Goal: Task Accomplishment & Management: Complete application form

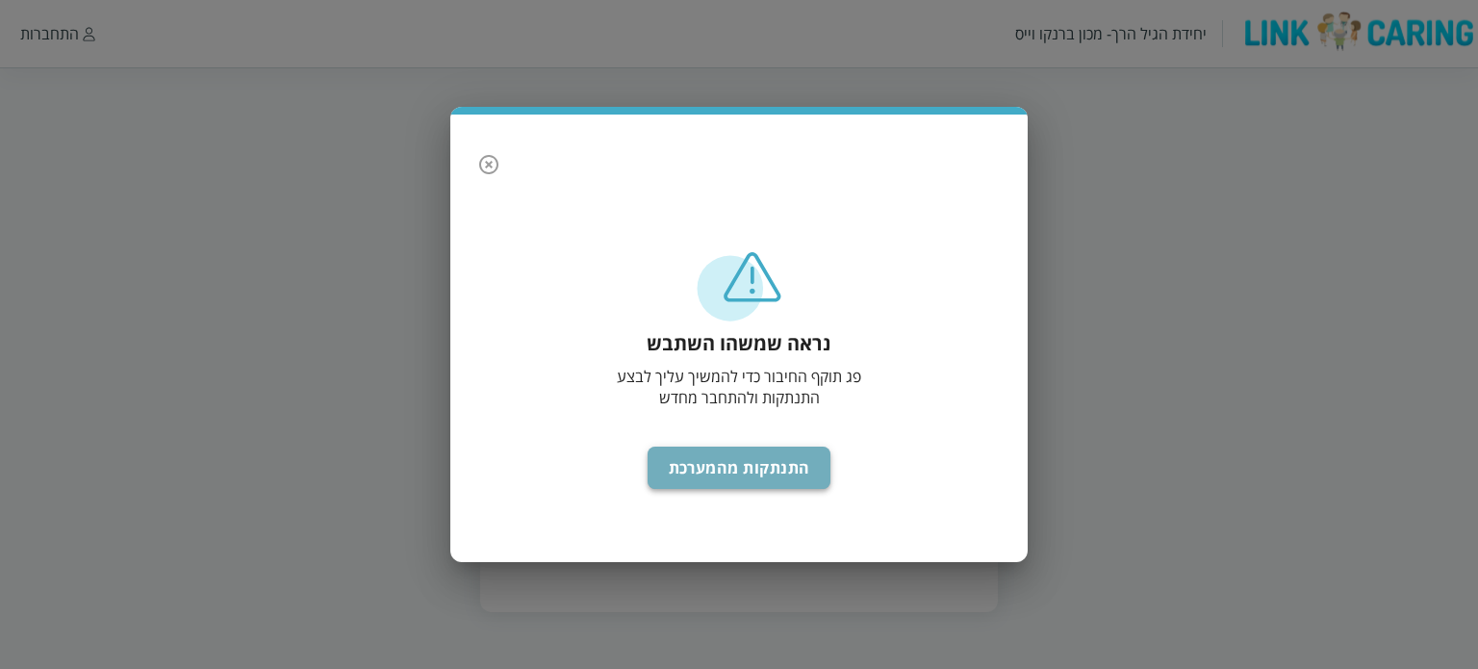
click at [813, 476] on button "התנתקות מהמערכת" at bounding box center [739, 467] width 184 height 42
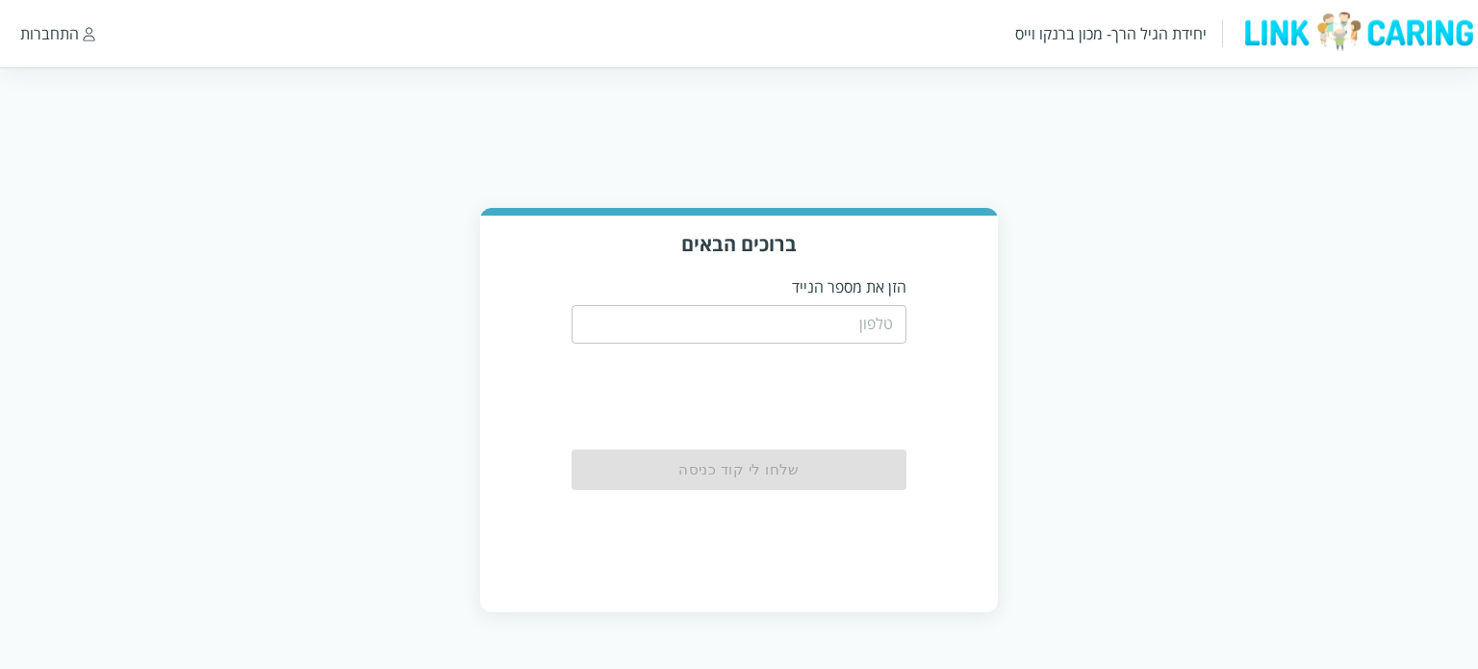
click at [810, 330] on input "tel" at bounding box center [739, 324] width 336 height 38
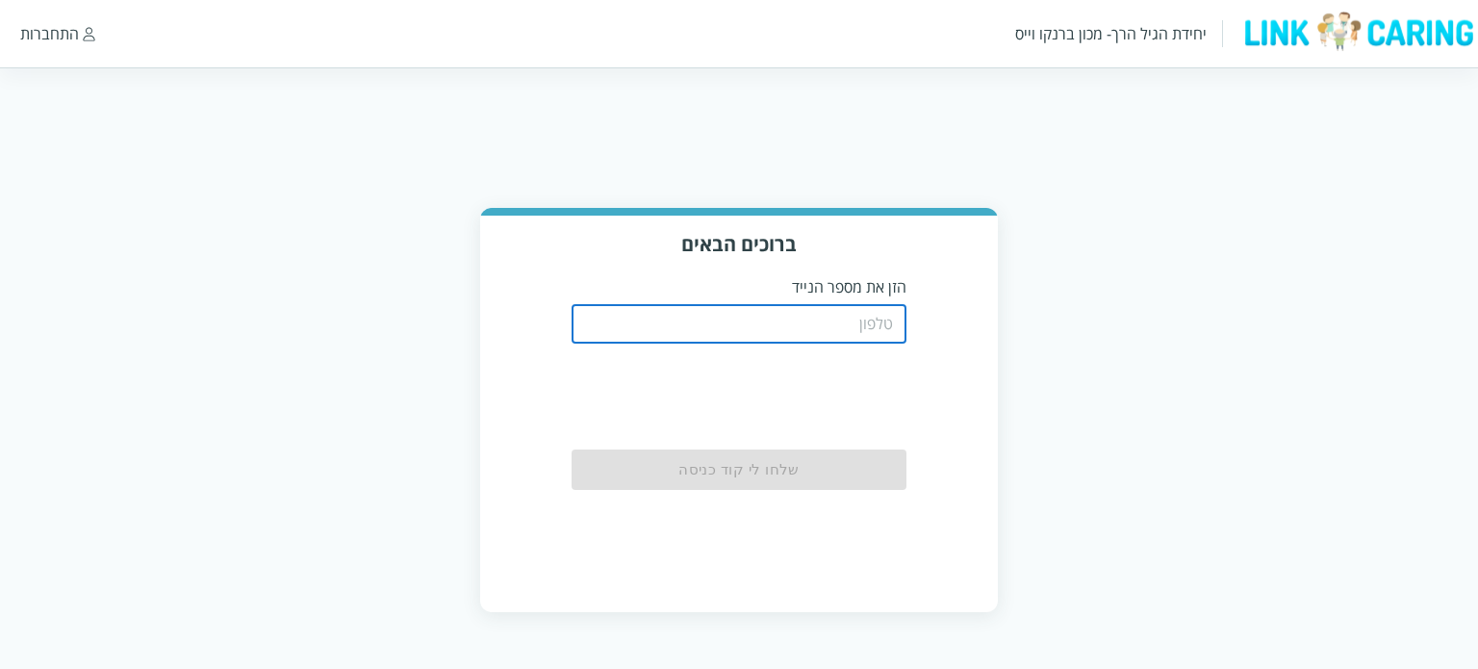
type input "0542273713"
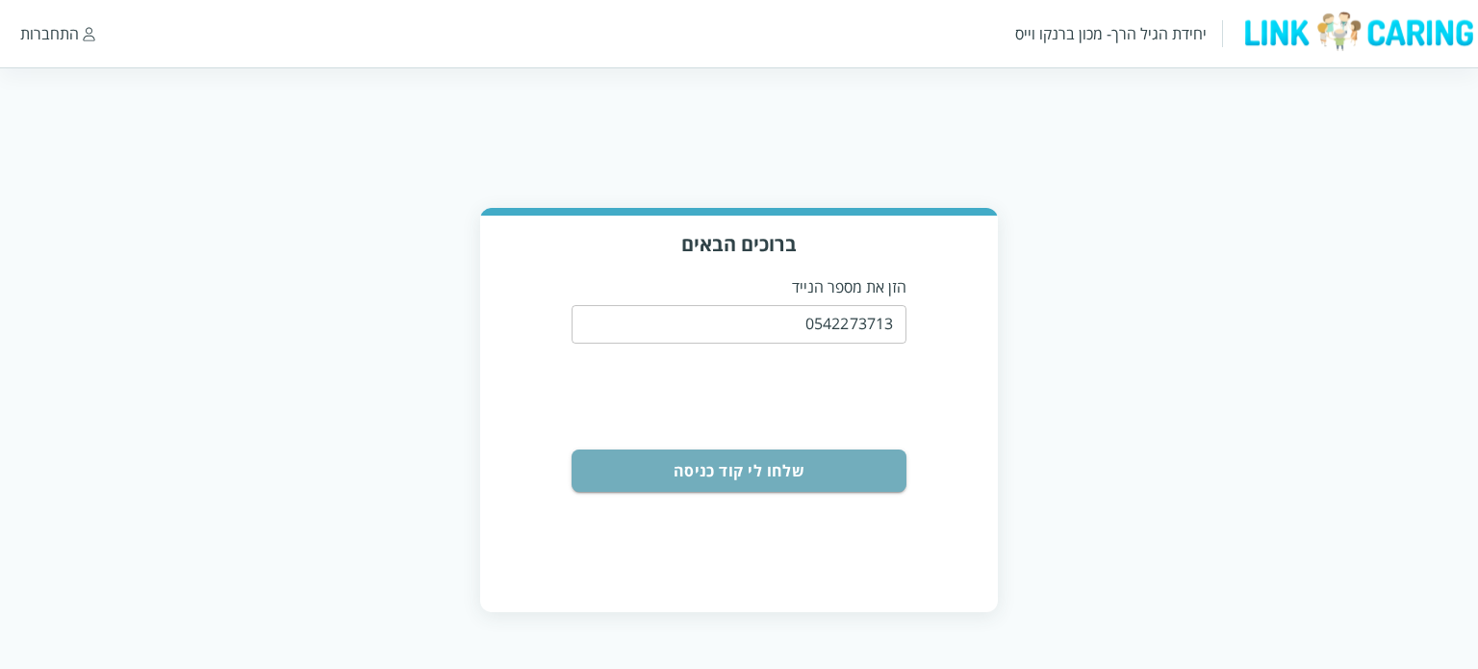
click at [835, 464] on button "שלחו לי קוד כניסה" at bounding box center [739, 470] width 336 height 42
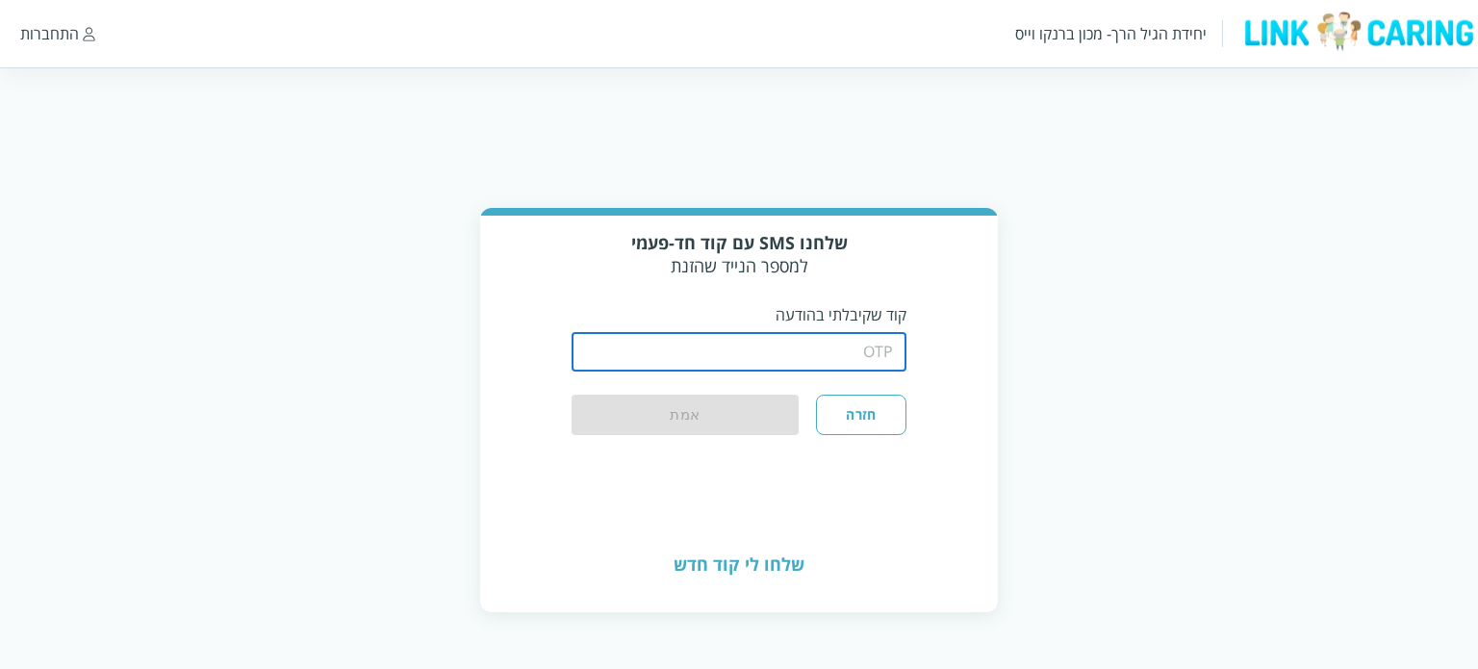
click at [759, 358] on input "string" at bounding box center [739, 352] width 336 height 38
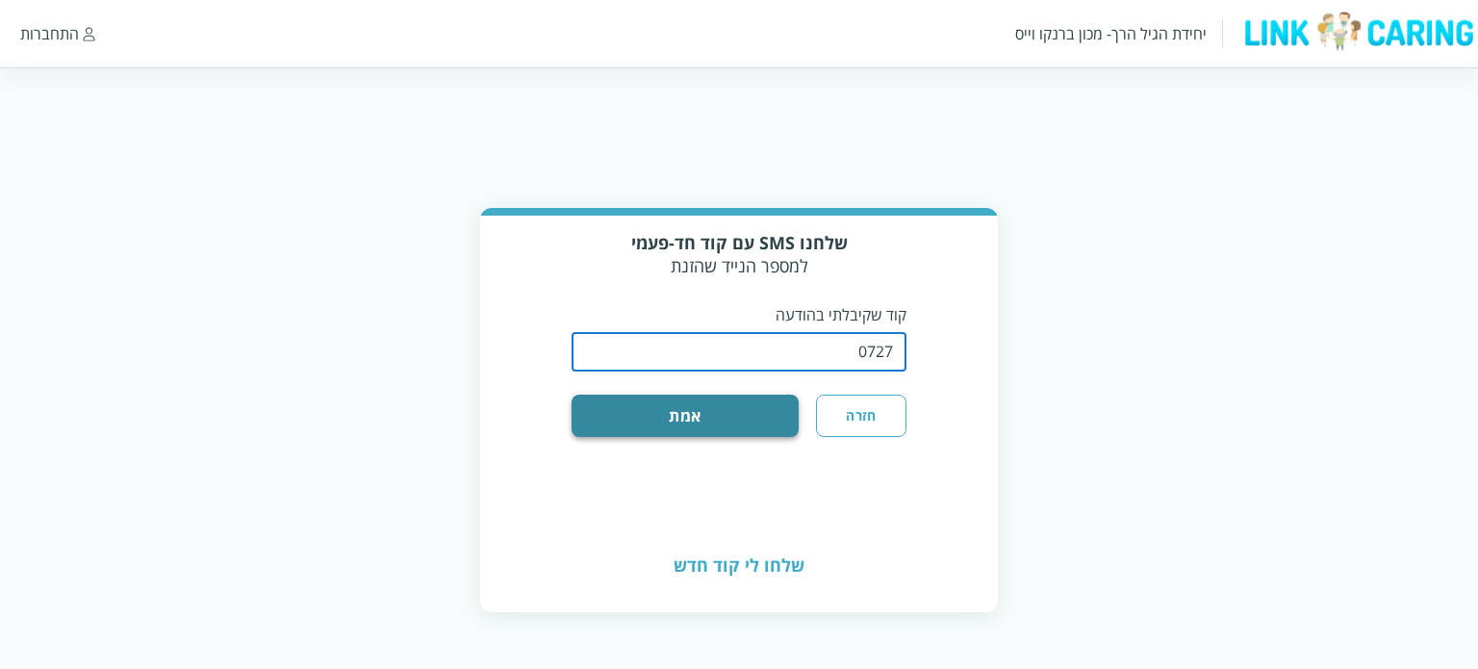
type input "0727"
click at [721, 408] on button "אמת" at bounding box center [685, 415] width 228 height 42
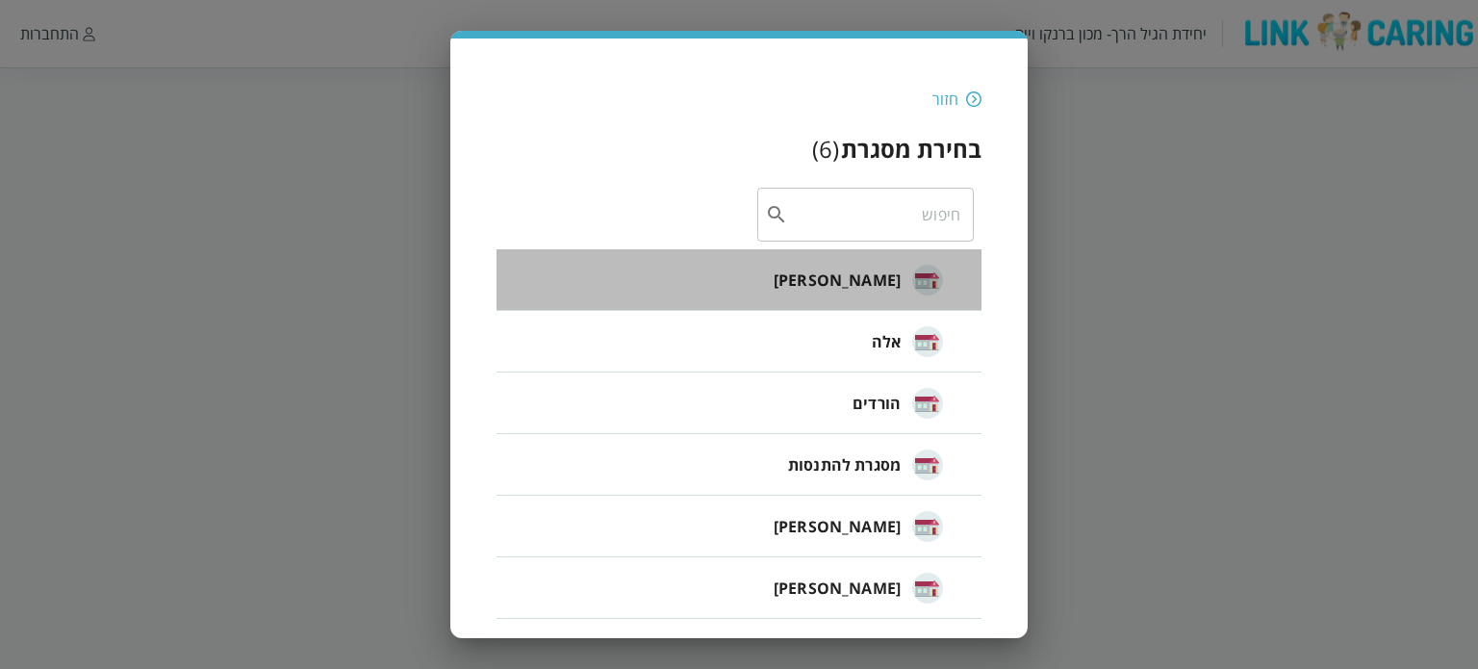
click at [868, 284] on span "[PERSON_NAME]" at bounding box center [836, 279] width 127 height 23
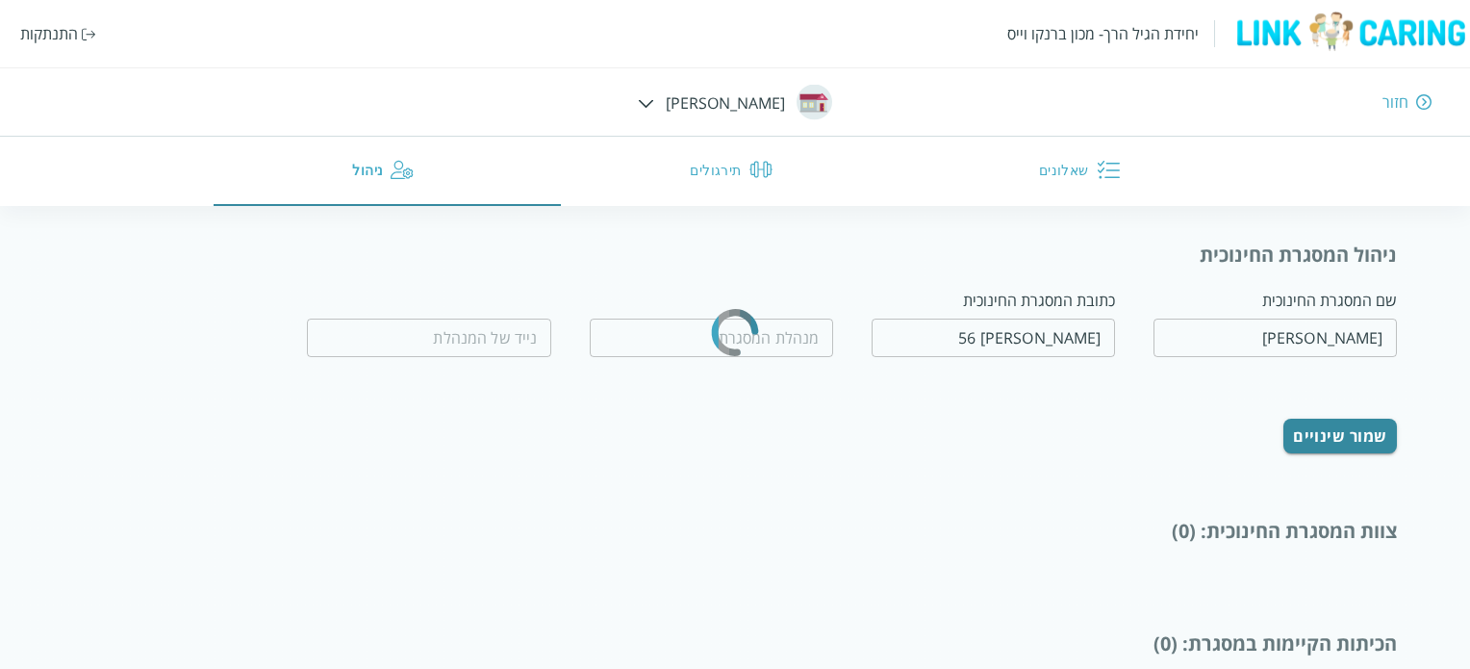
type input "[PERSON_NAME]"
type input "0502464126"
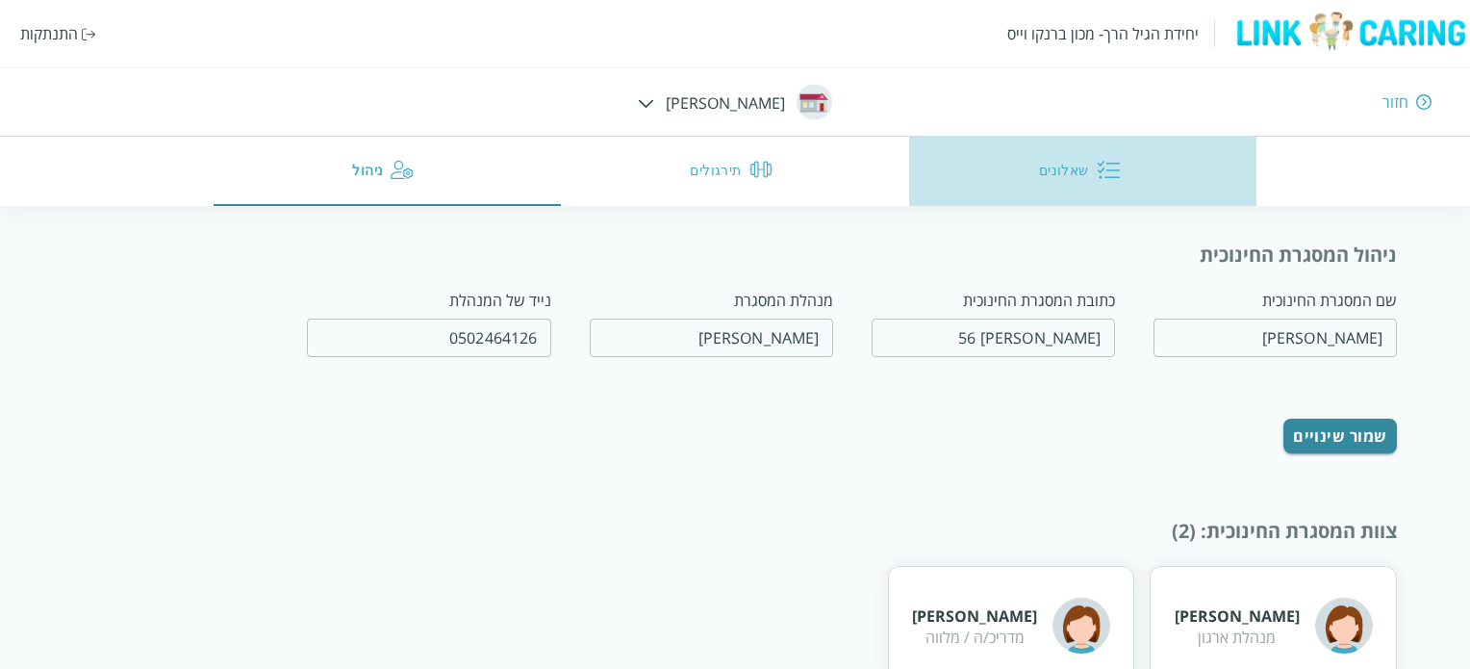
click at [1058, 168] on button "שאלונים" at bounding box center [1083, 171] width 348 height 69
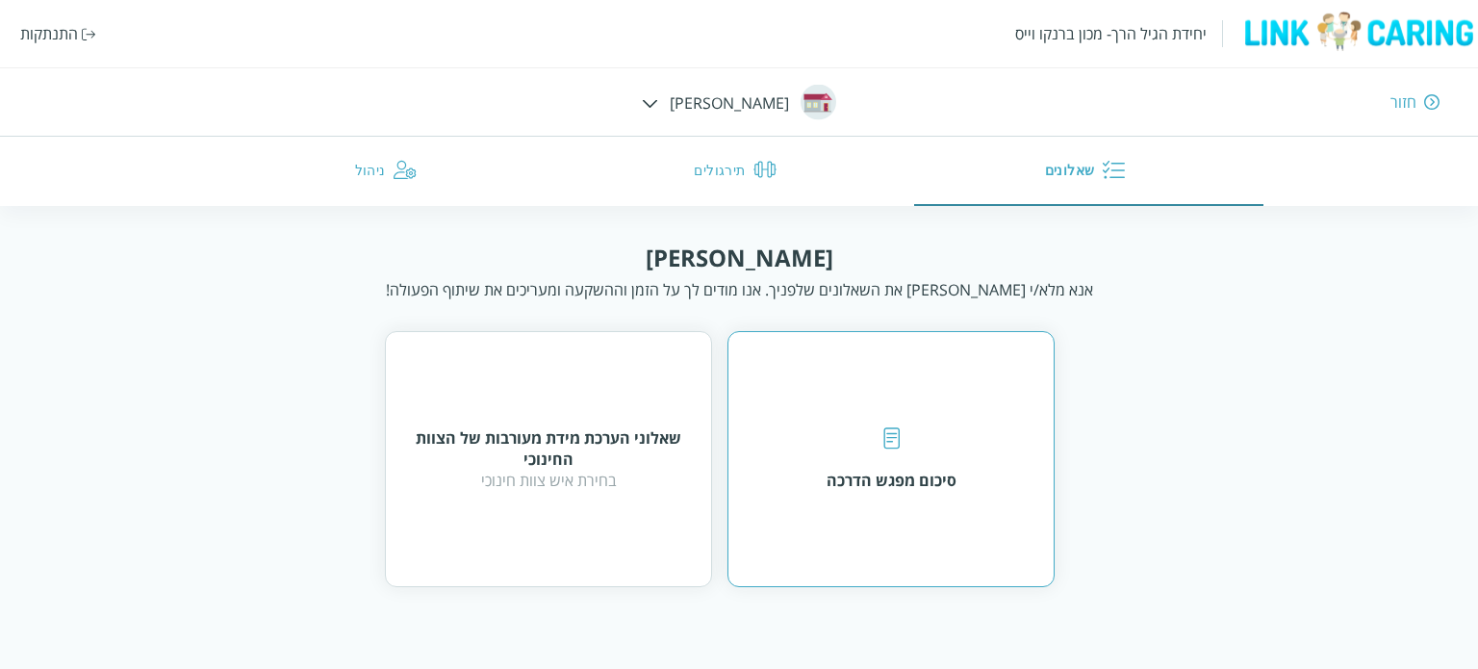
click at [950, 492] on div "סיכום מפגש הדרכה" at bounding box center [890, 459] width 327 height 256
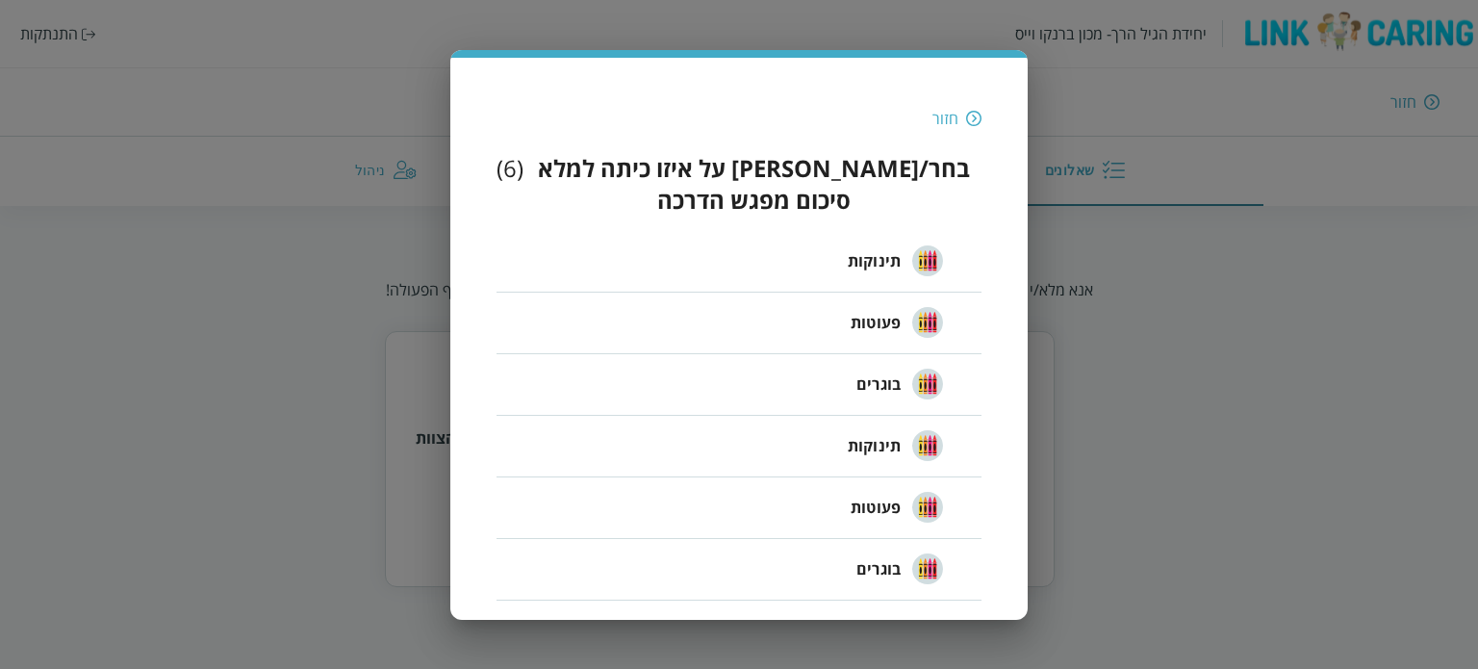
click at [373, 164] on div "חזור בחר/י על איזו כיתה למלא סיכום מפגש הדרכה ( 6 ) תינוקות פעוטות בוגרים תינוק…" at bounding box center [739, 334] width 1478 height 669
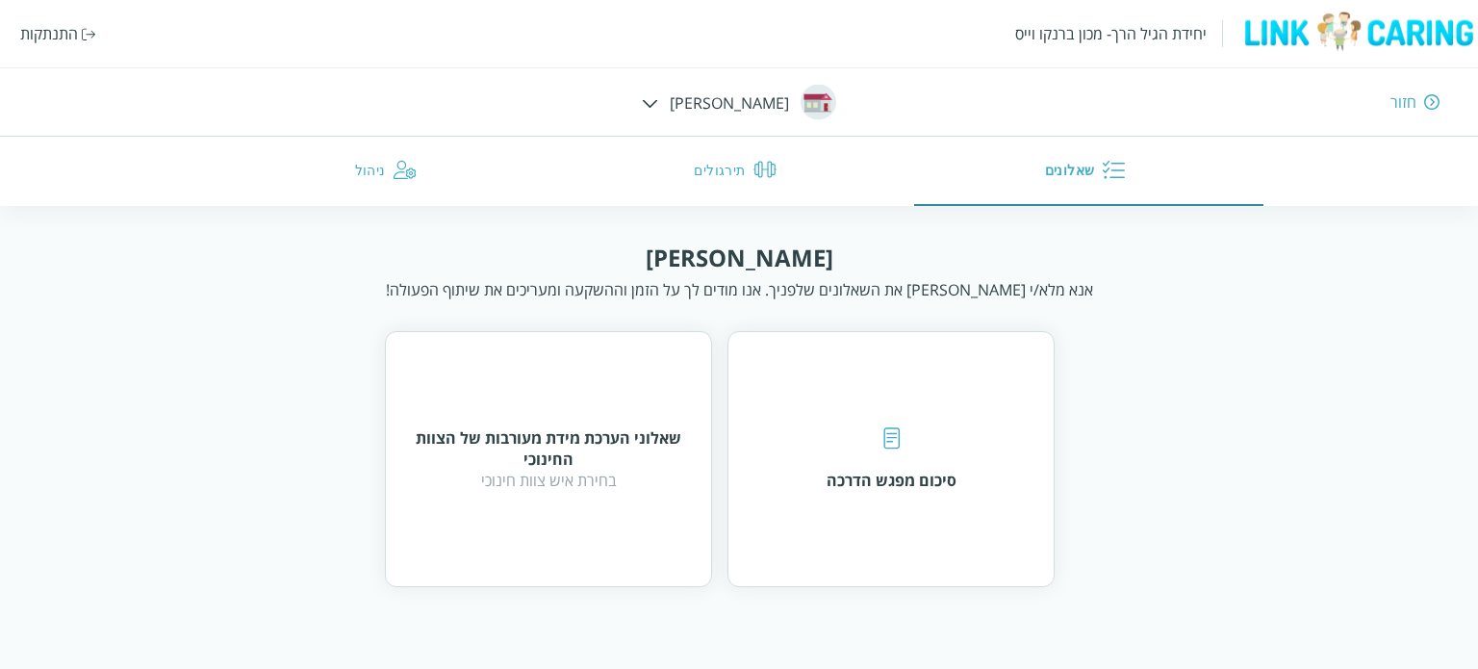
click at [1418, 100] on div "חזור" at bounding box center [1077, 101] width 725 height 21
click at [1400, 104] on div "חזור" at bounding box center [1403, 101] width 26 height 21
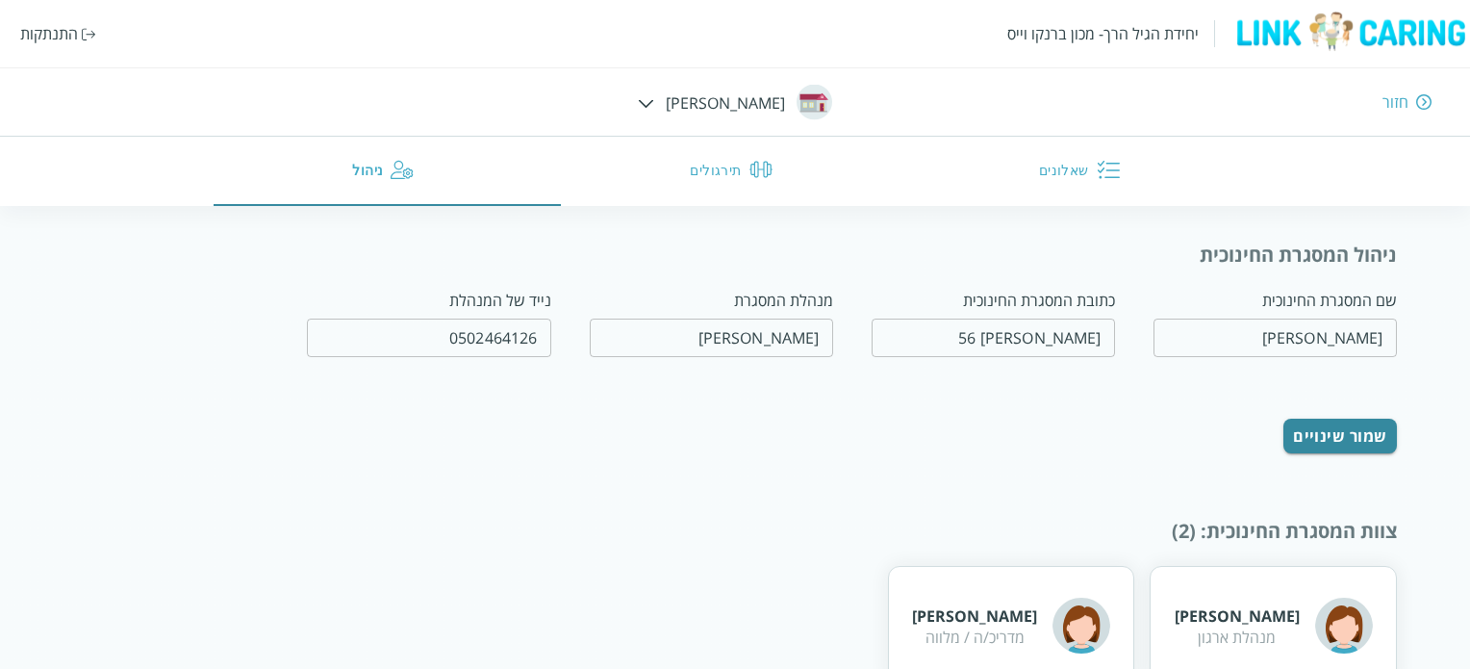
click at [654, 105] on img at bounding box center [646, 103] width 16 height 9
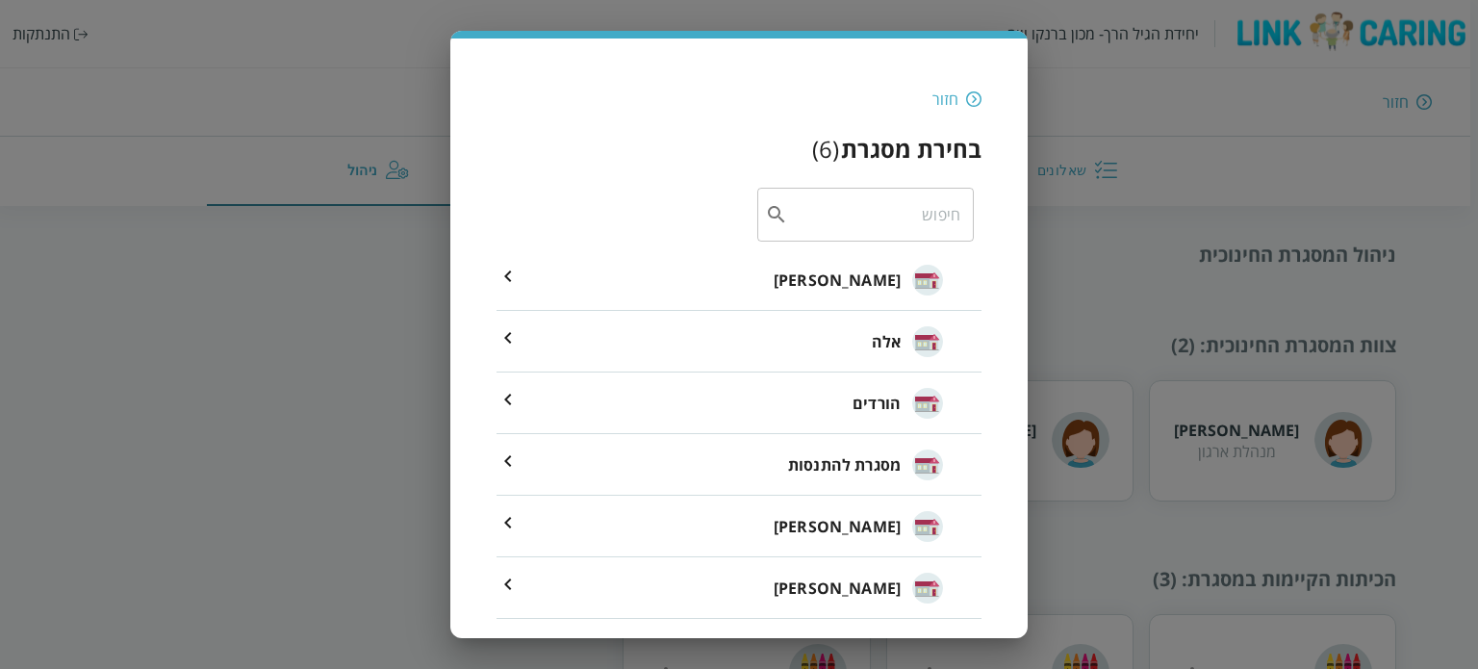
click at [780, 335] on li "אלה" at bounding box center [738, 342] width 485 height 62
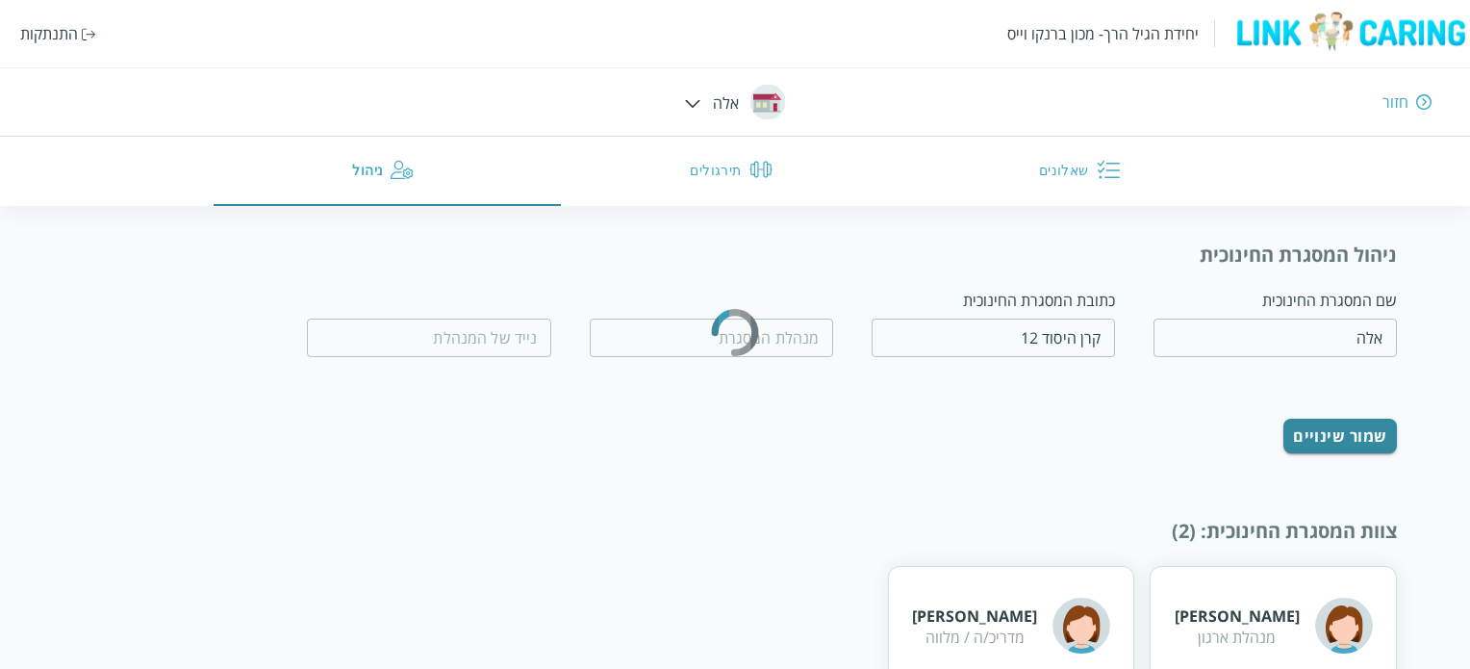
click at [1090, 172] on button "שאלונים" at bounding box center [1083, 171] width 348 height 69
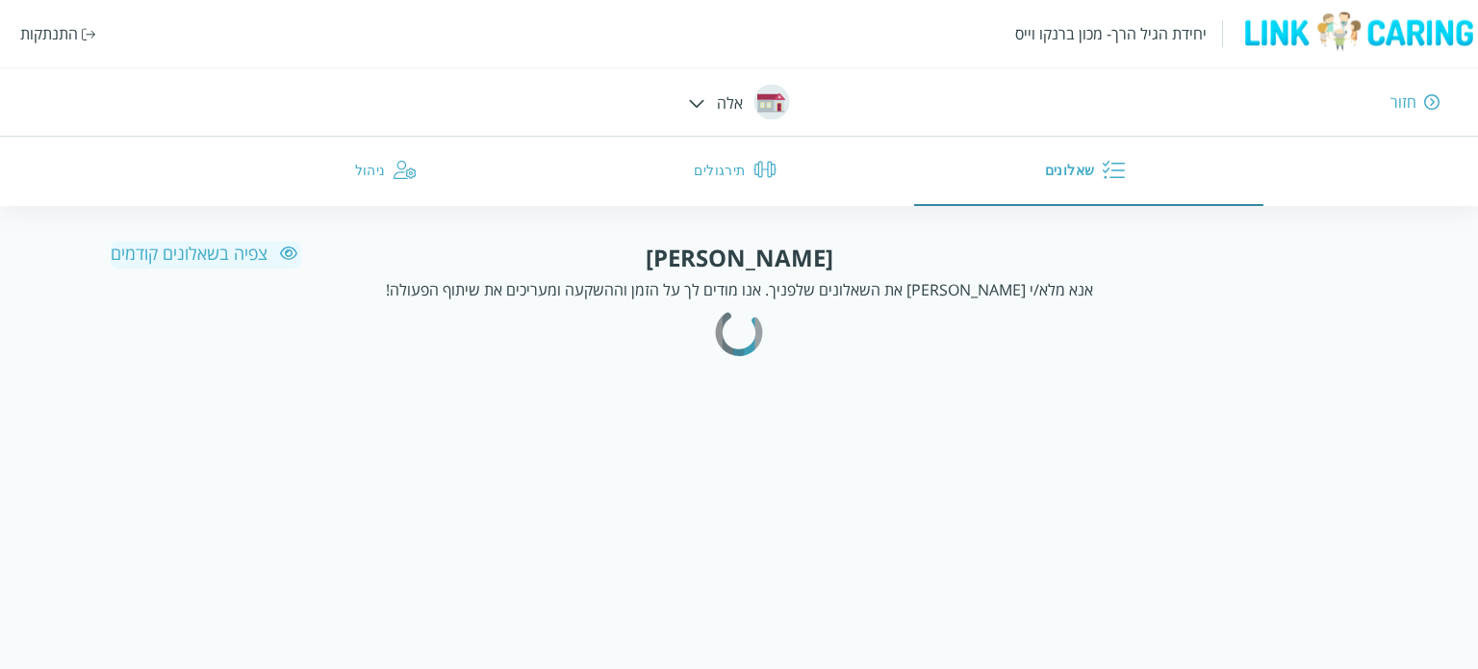
click at [855, 369] on html "יחידת הגיל הרך- מכון [PERSON_NAME] התנתקות חזור אלה שאלונים תירגולים ניהול שלום…" at bounding box center [739, 184] width 1478 height 369
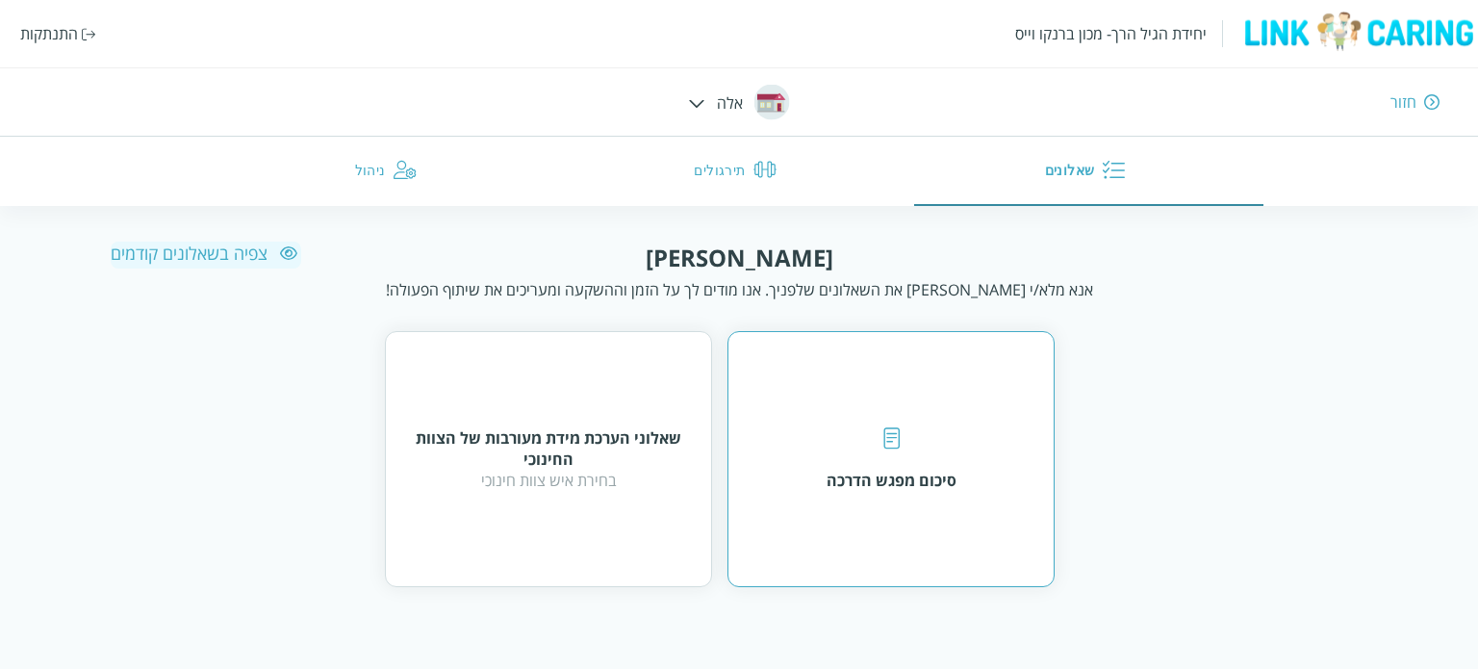
click at [855, 469] on div "סיכום מפגש הדרכה" at bounding box center [891, 479] width 130 height 21
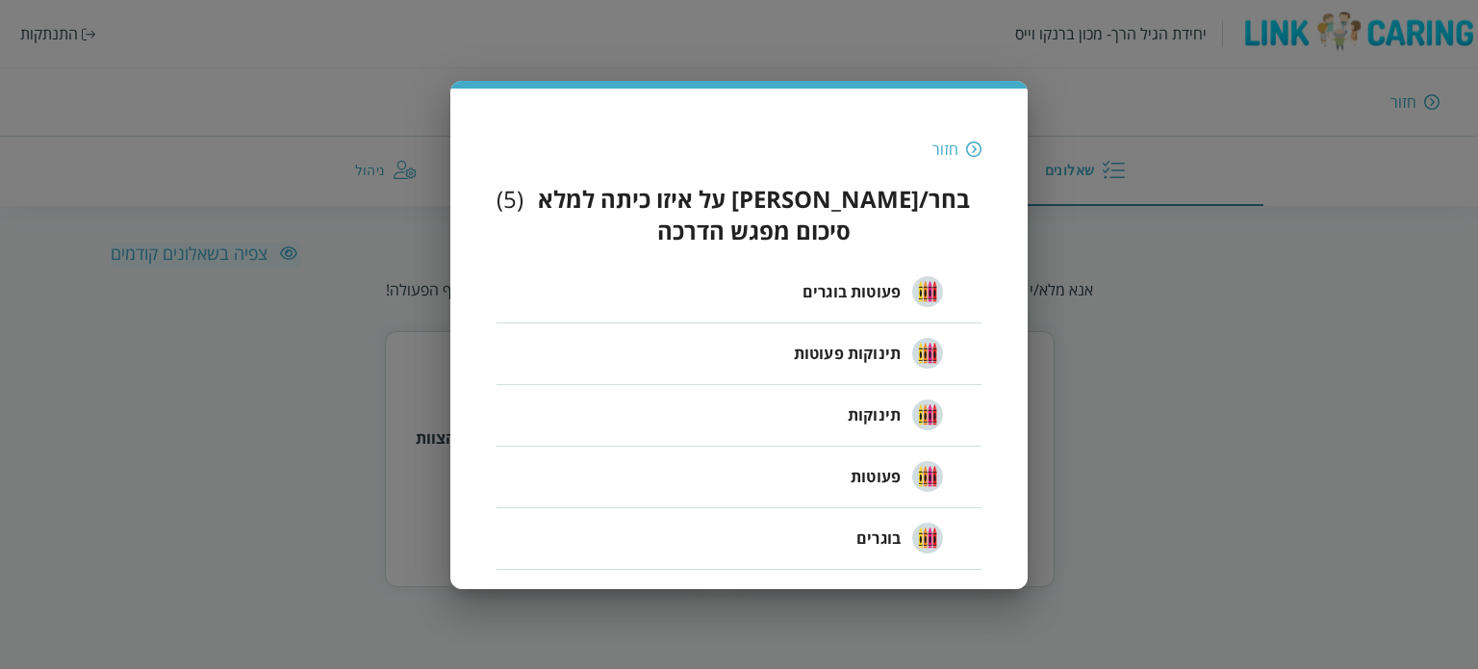
click at [941, 160] on div "חזור" at bounding box center [945, 149] width 26 height 21
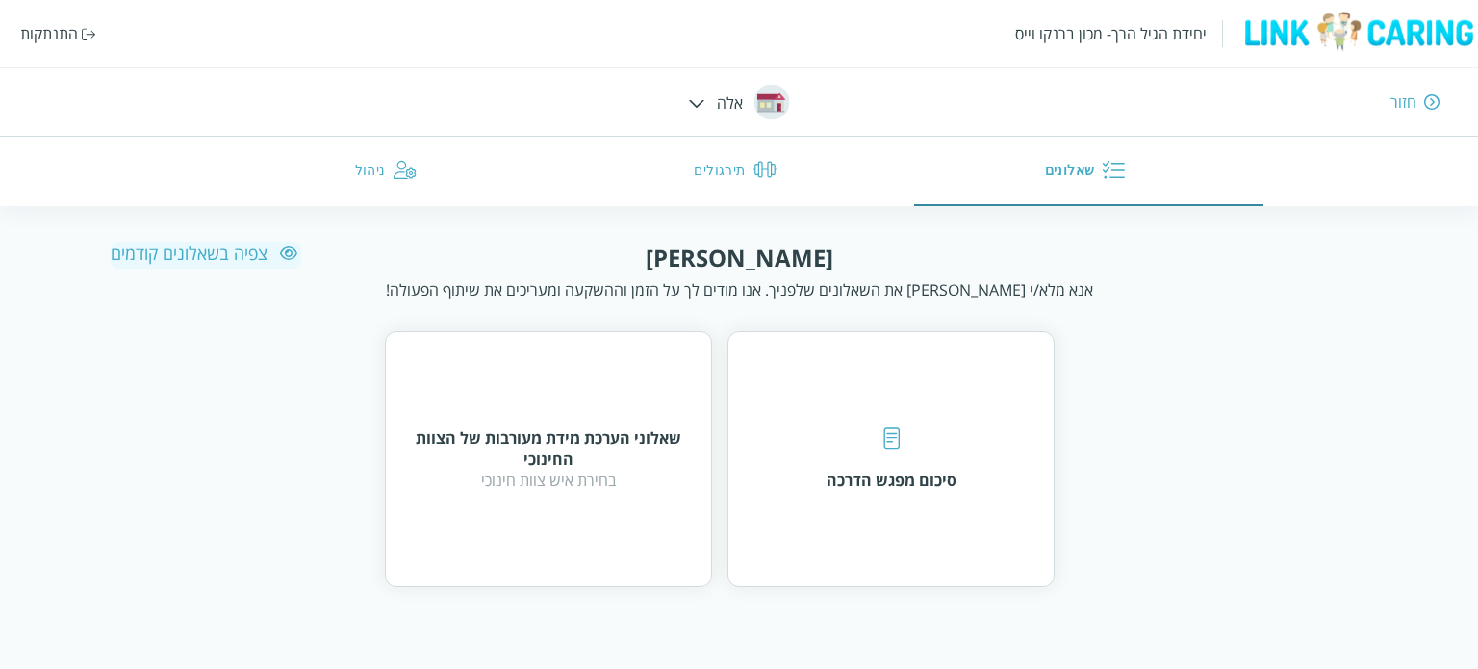
click at [1429, 111] on div "חזור" at bounding box center [1077, 101] width 725 height 21
click at [1420, 91] on div "חזור" at bounding box center [1077, 101] width 725 height 21
click at [1410, 99] on div "חזור" at bounding box center [1403, 101] width 26 height 21
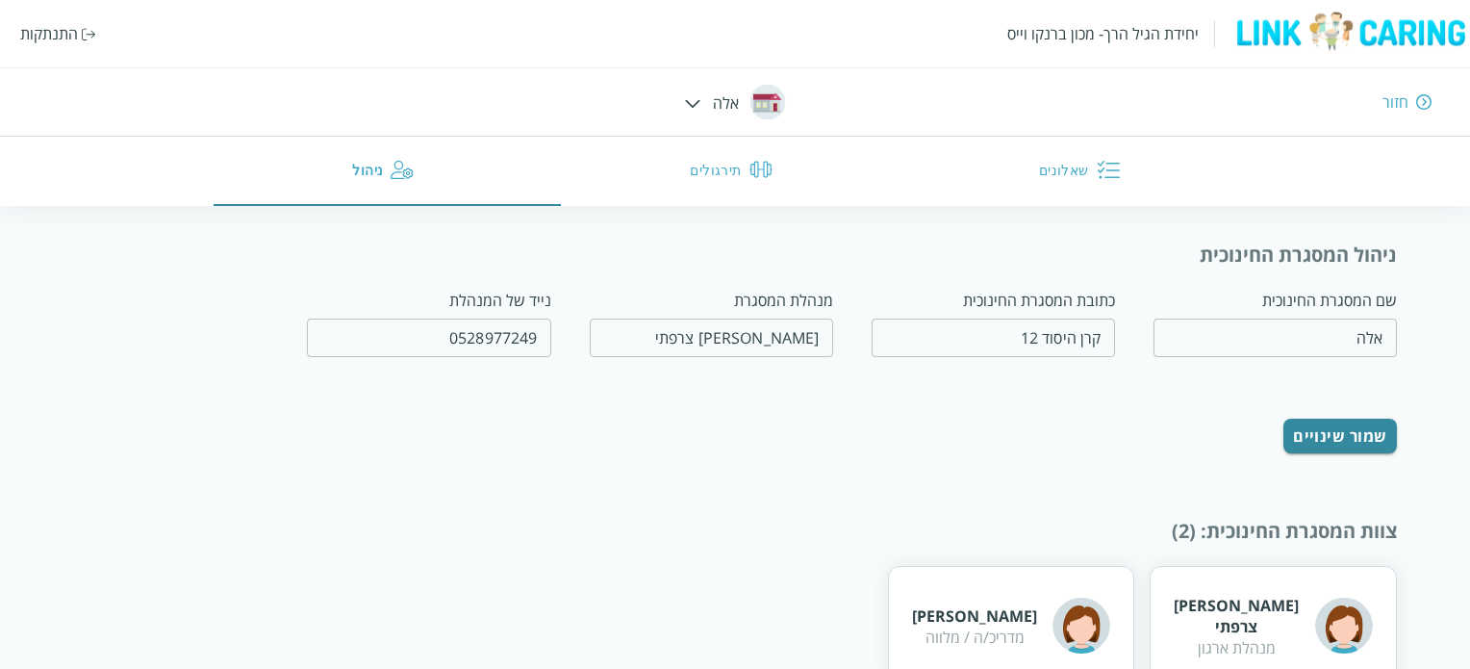
click at [692, 111] on div at bounding box center [693, 101] width 16 height 21
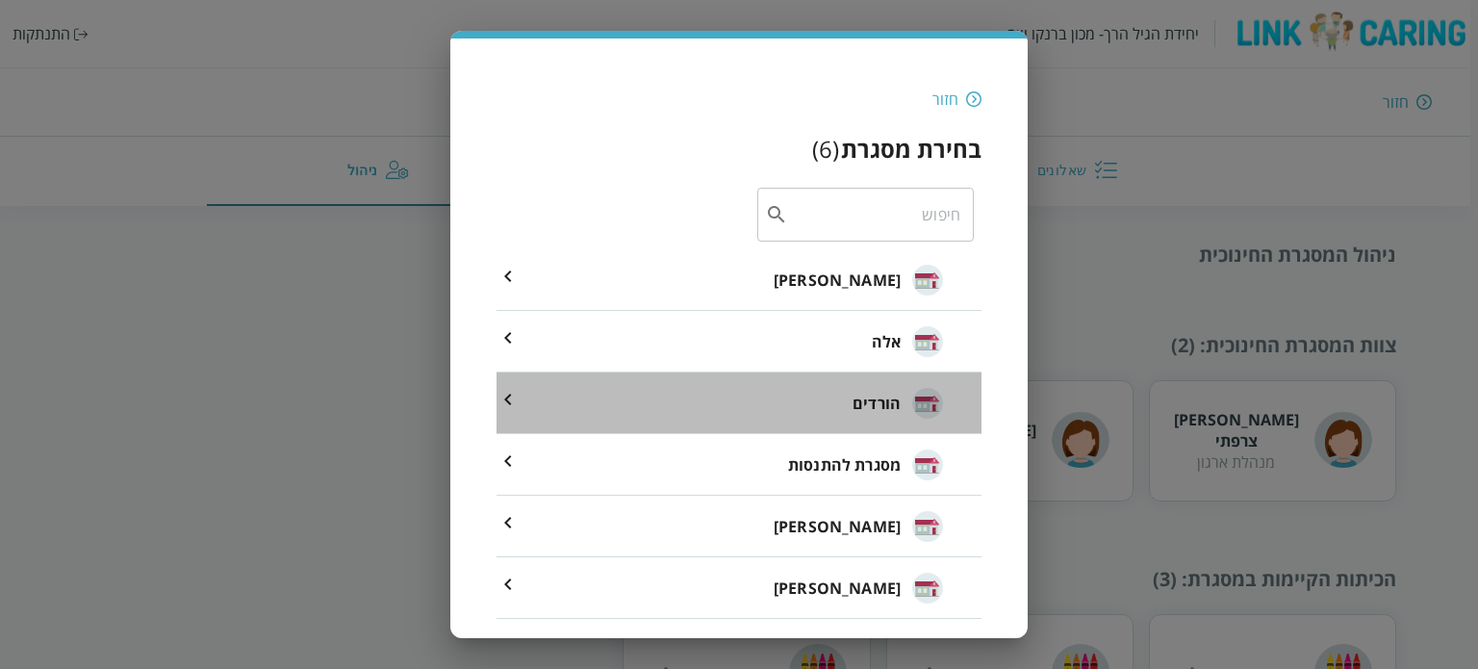
click at [807, 408] on li "הורדים" at bounding box center [738, 403] width 485 height 62
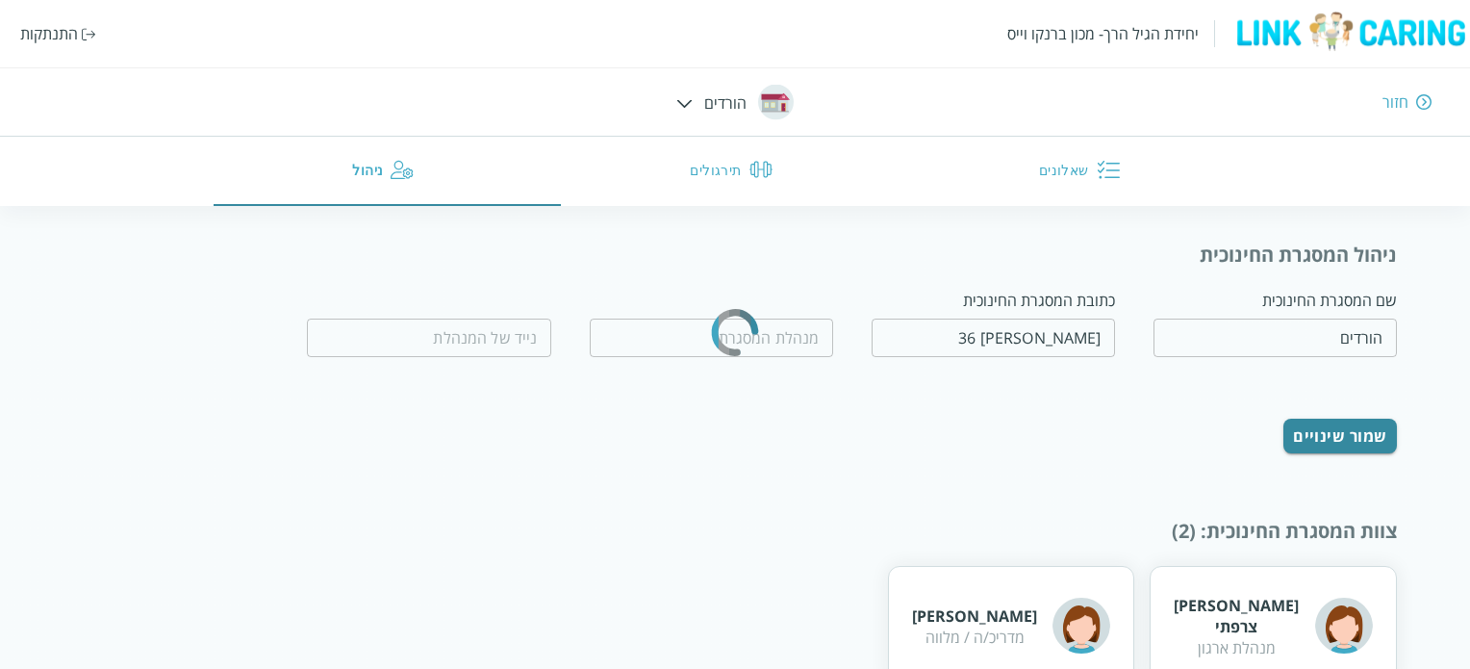
type input "[PERSON_NAME]"
type input "0523985829"
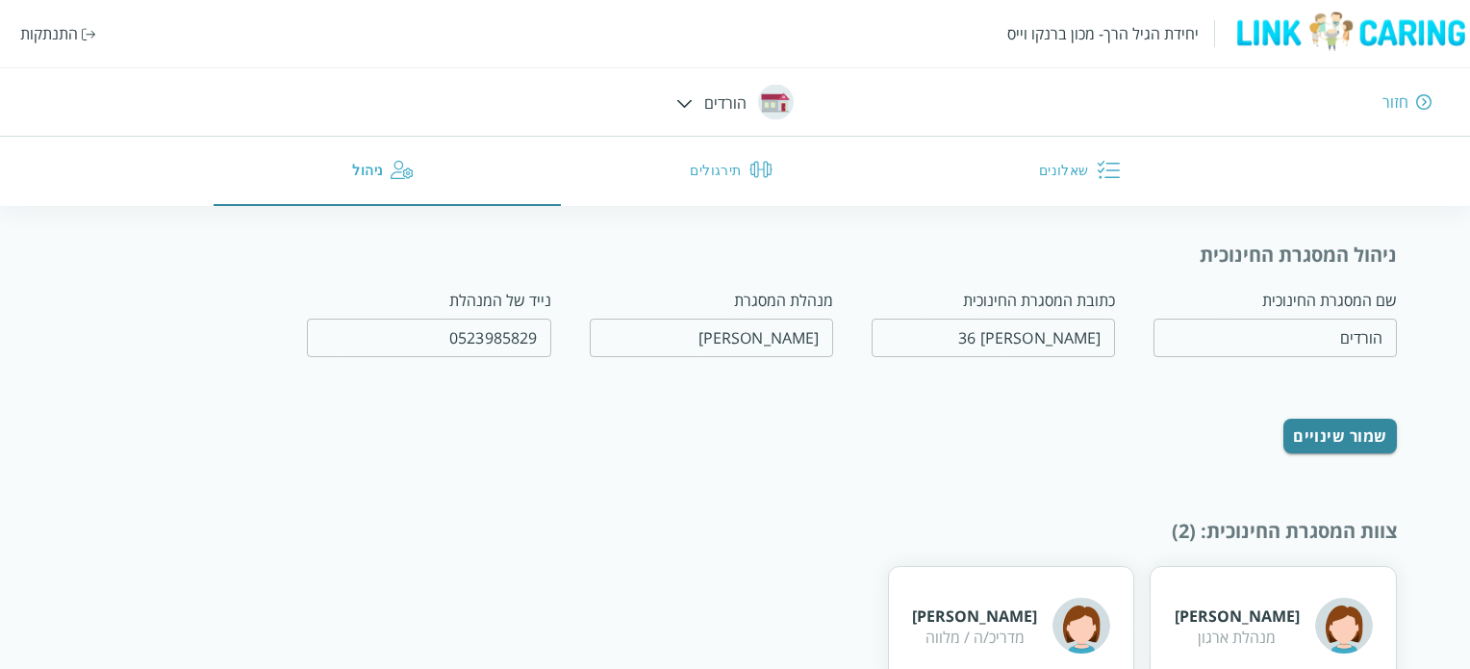
click at [1060, 172] on button "שאלונים" at bounding box center [1083, 171] width 348 height 69
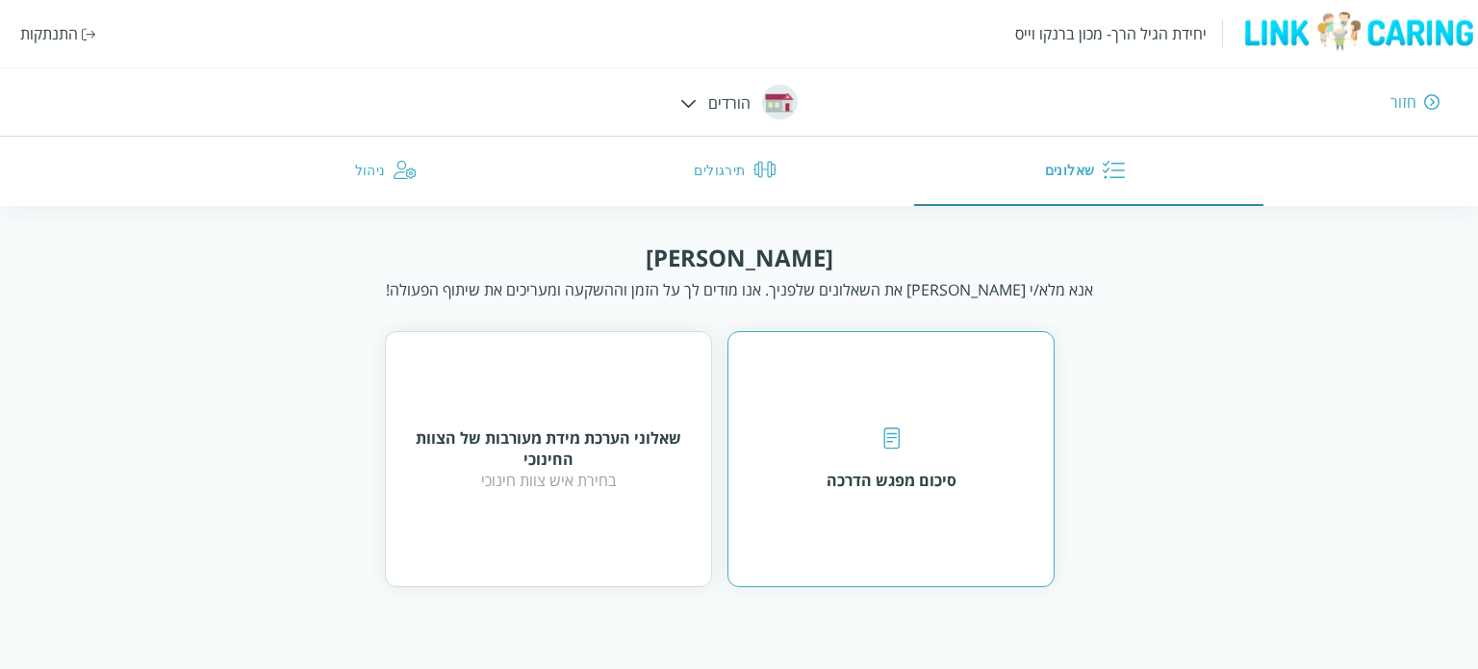
click at [935, 434] on div "סיכום מפגש הדרכה" at bounding box center [891, 458] width 130 height 63
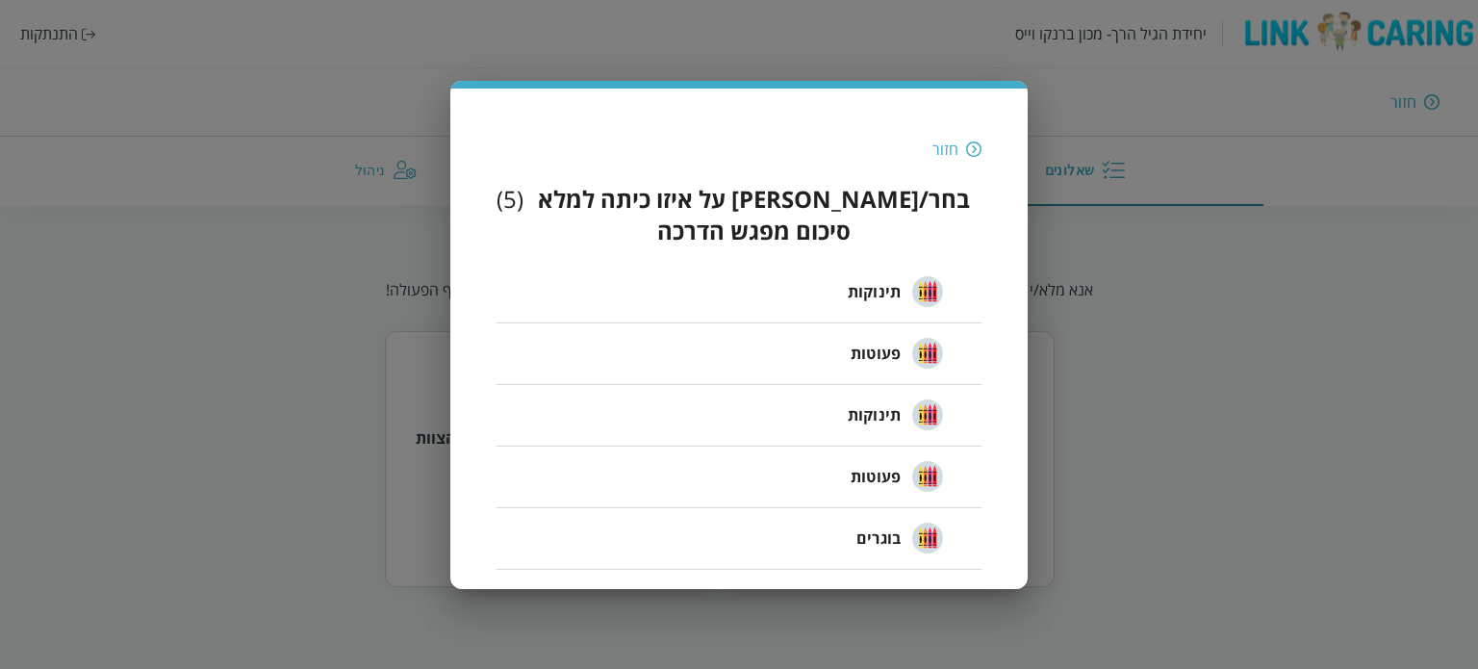
click at [974, 158] on img at bounding box center [973, 148] width 15 height 17
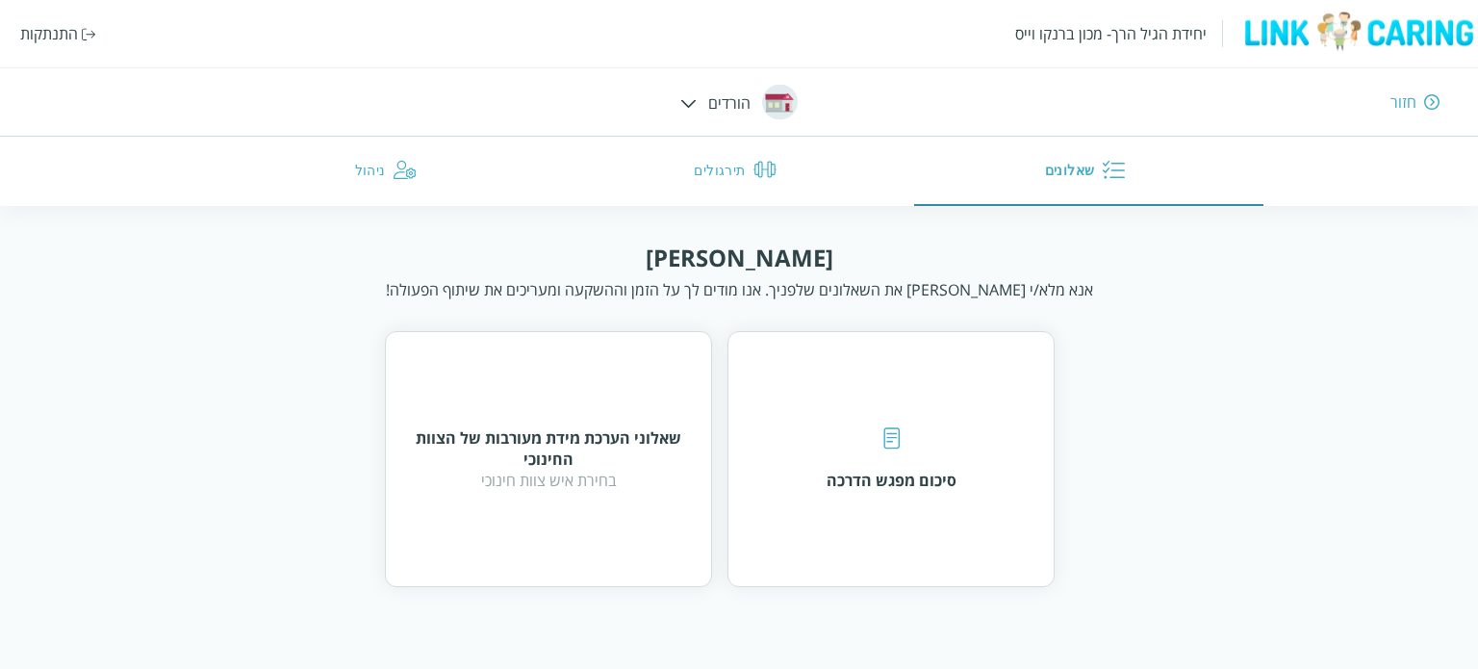
click at [1428, 101] on img at bounding box center [1431, 101] width 15 height 17
click at [692, 99] on img at bounding box center [688, 103] width 16 height 9
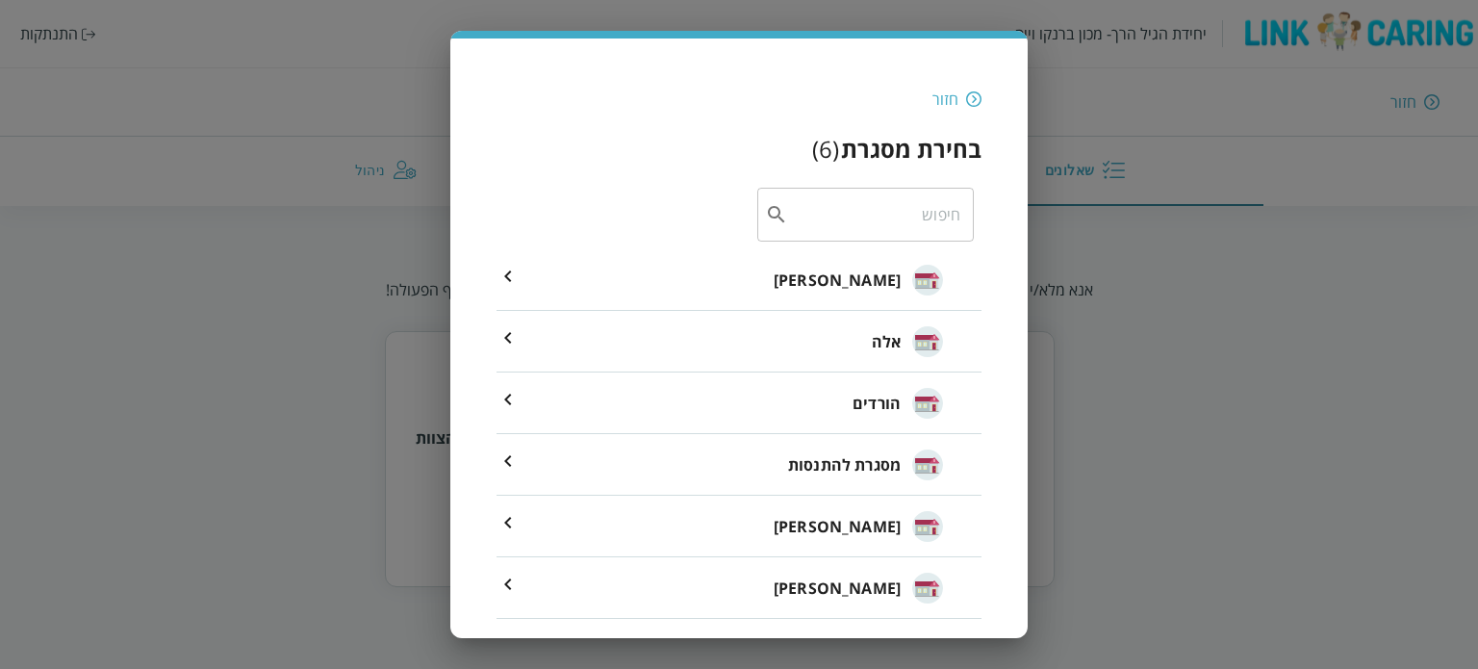
click at [1276, 363] on div "חזור בחירת מסגרת ( 6 ) ​ [PERSON_NAME] אלה הורדים מסגרת להתנסות [PERSON_NAME] […" at bounding box center [739, 334] width 1478 height 669
